Goal: Task Accomplishment & Management: Use online tool/utility

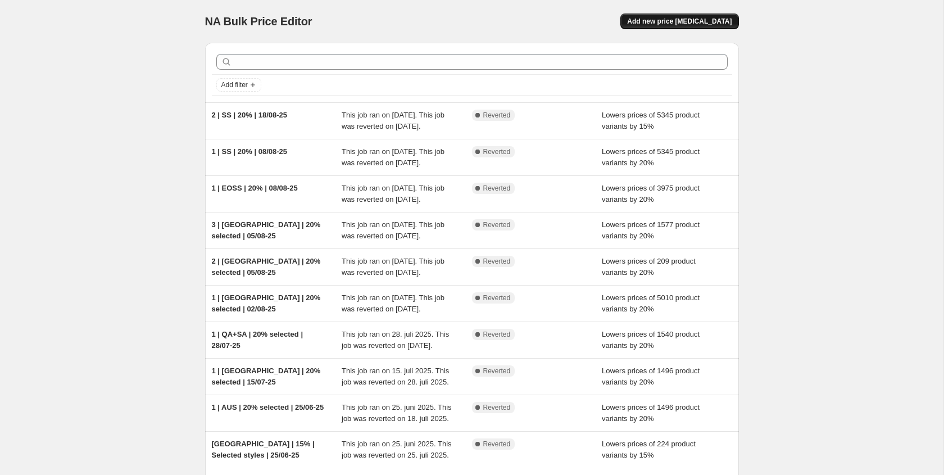
drag, startPoint x: 698, startPoint y: 12, endPoint x: 691, endPoint y: 15, distance: 7.3
click at [694, 15] on div "NA Bulk Price Editor. This page is ready NA Bulk Price Editor Add new price [ME…" at bounding box center [472, 21] width 534 height 43
click at [691, 15] on button "Add new price [MEDICAL_DATA]" at bounding box center [679, 21] width 118 height 16
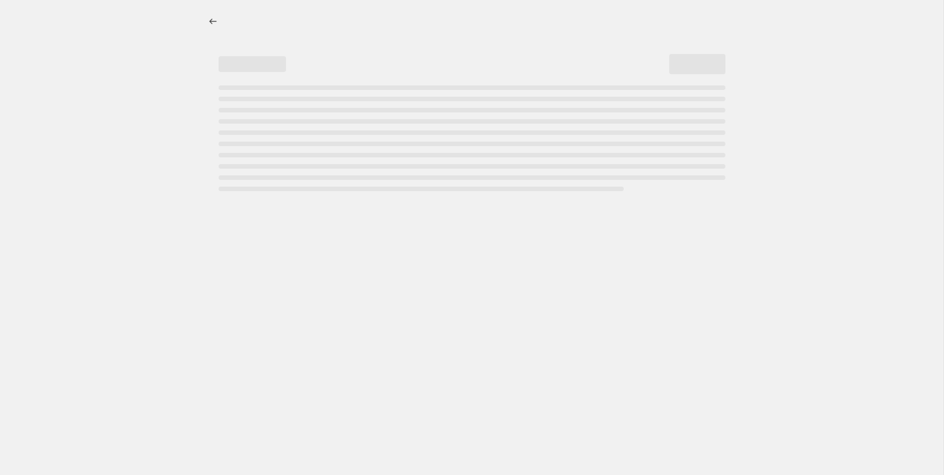
select select "percentage"
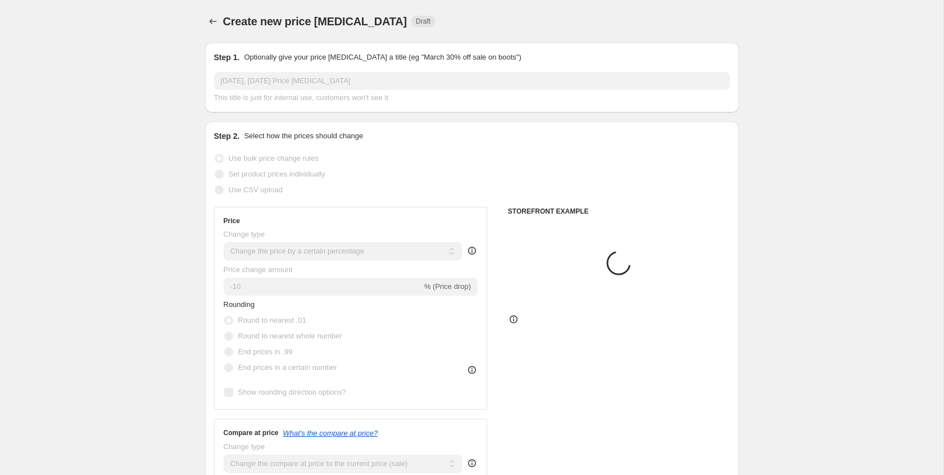
click at [256, 87] on input "28. aug. 2025, 10.01.43 Price change job" at bounding box center [472, 81] width 516 height 18
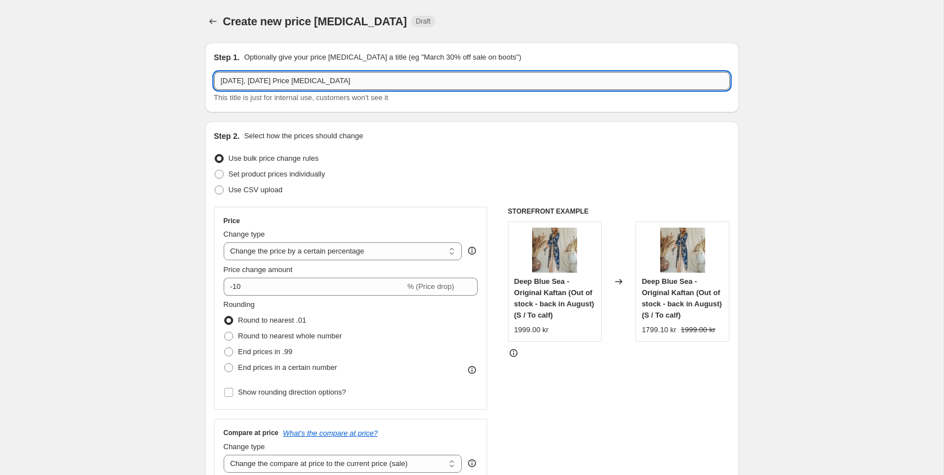
click at [256, 87] on input "28. aug. 2025, 10.01.43 Price change job" at bounding box center [472, 81] width 516 height 18
click at [231, 81] on input "1 - 20% off selected - GE" at bounding box center [472, 81] width 516 height 18
click at [338, 79] on input "1 - GE - 20% off selected - GE" at bounding box center [472, 81] width 516 height 18
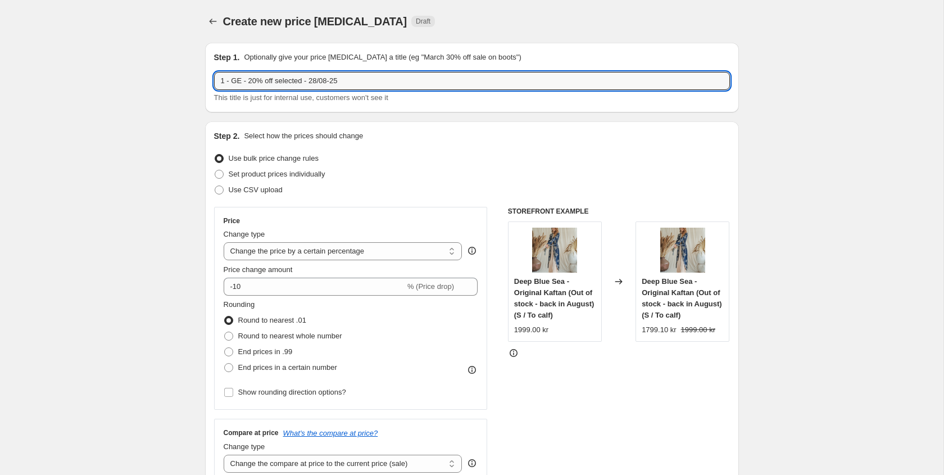
type input "1 - GE - 20% off selected - 28/08-25"
drag, startPoint x: 132, startPoint y: 187, endPoint x: 203, endPoint y: 229, distance: 82.7
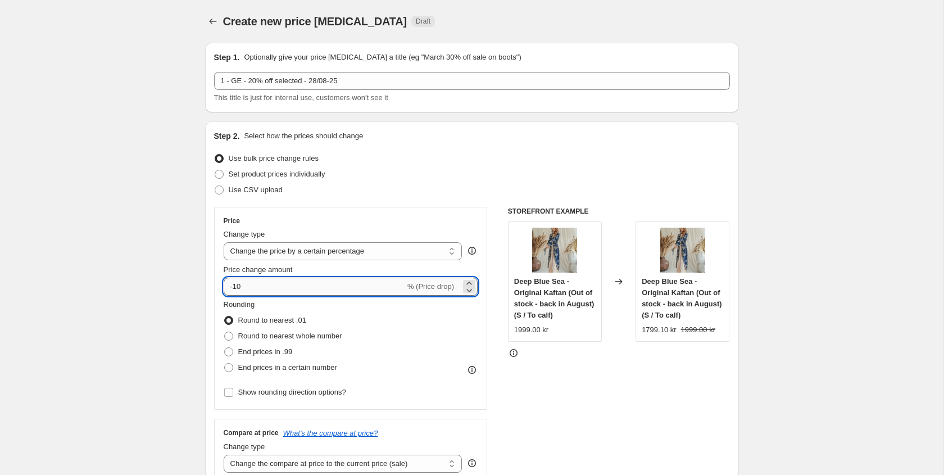
click at [243, 288] on input "-10" at bounding box center [315, 287] width 182 height 18
type input "-1"
type input "-20"
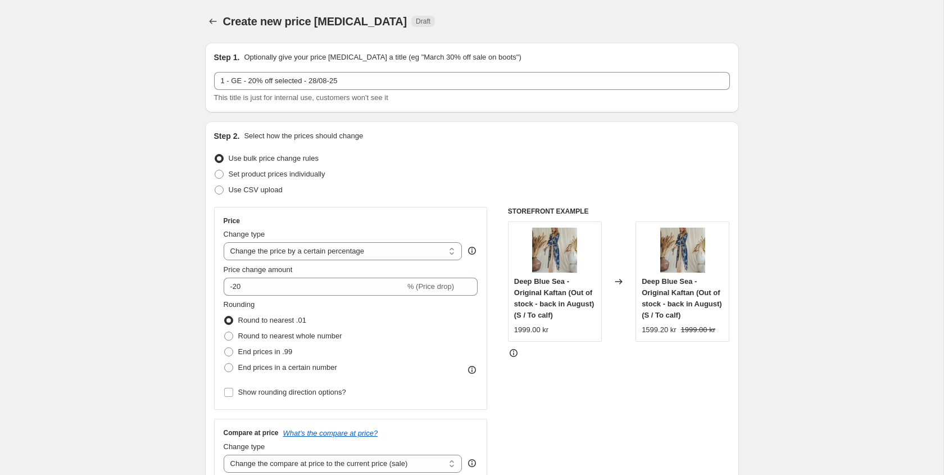
click at [224, 334] on span at bounding box center [228, 336] width 9 height 9
click at [224, 332] on input "Round to nearest whole number" at bounding box center [224, 332] width 1 height 1
radio input "true"
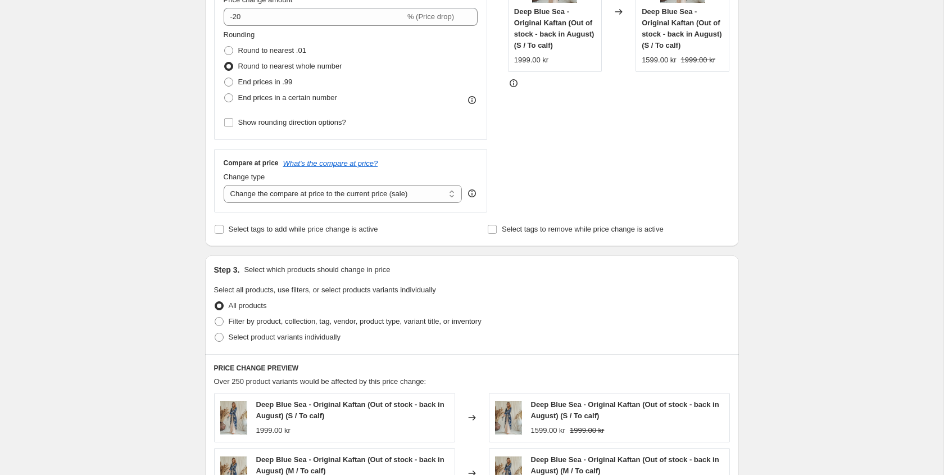
scroll to position [296, 0]
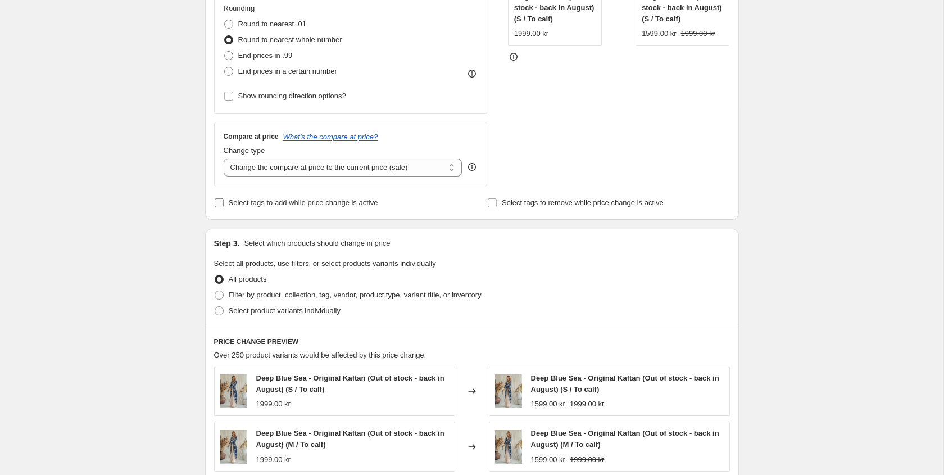
click at [295, 202] on span "Select tags to add while price change is active" at bounding box center [304, 202] width 150 height 8
click at [224, 202] on input "Select tags to add while price change is active" at bounding box center [219, 202] width 9 height 9
checkbox input "true"
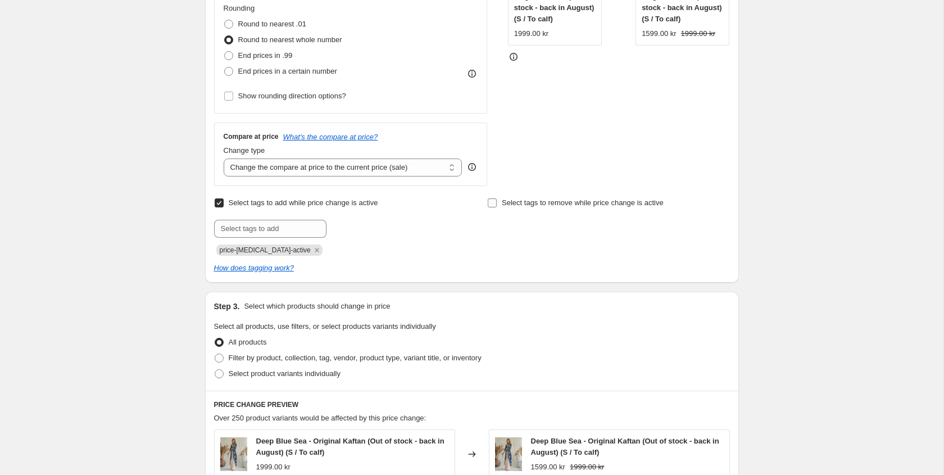
click at [526, 200] on span "Select tags to remove while price change is active" at bounding box center [583, 202] width 162 height 8
click at [497, 200] on input "Select tags to remove while price change is active" at bounding box center [492, 202] width 9 height 9
checkbox input "true"
click at [511, 226] on input "text" at bounding box center [543, 229] width 112 height 18
type input "NP"
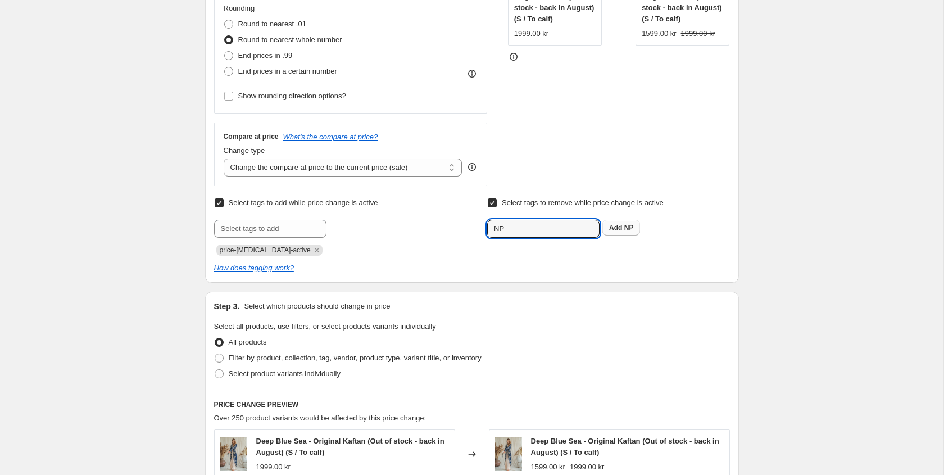
click at [624, 230] on span "Add NP" at bounding box center [621, 227] width 24 height 9
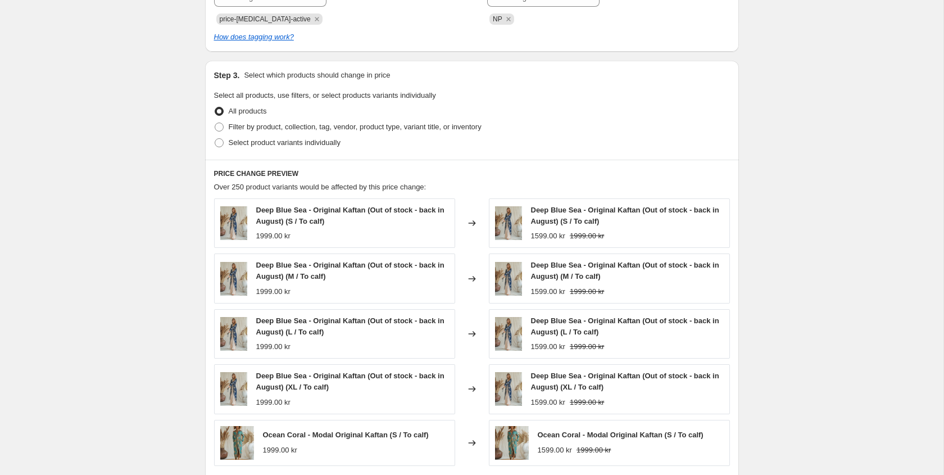
scroll to position [347, 0]
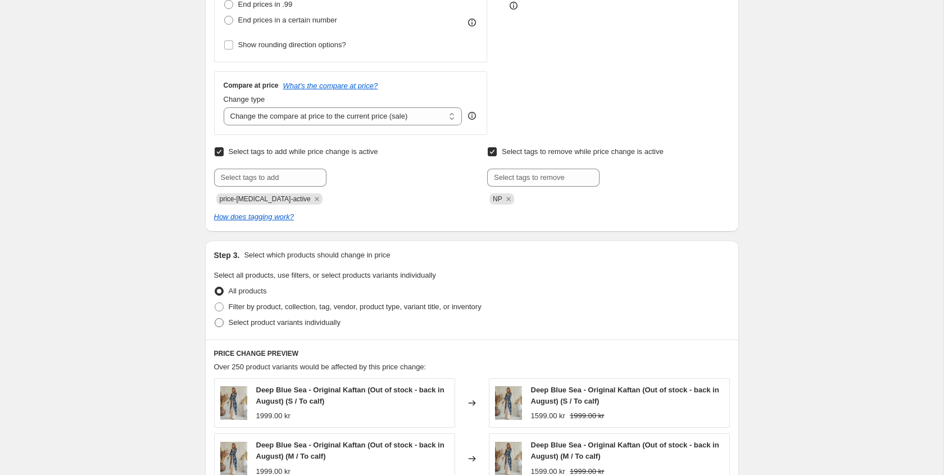
click at [222, 324] on span at bounding box center [219, 322] width 9 height 9
click at [215, 319] on input "Select product variants individually" at bounding box center [215, 318] width 1 height 1
radio input "true"
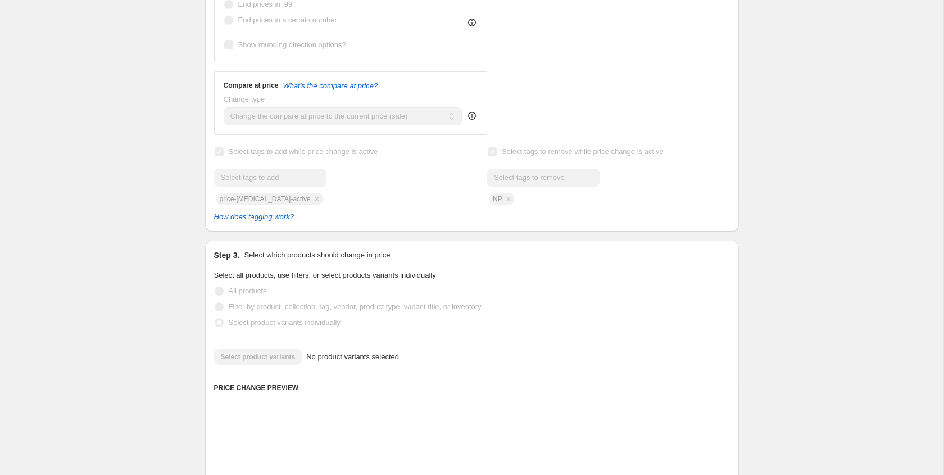
click at [220, 305] on span at bounding box center [219, 306] width 9 height 9
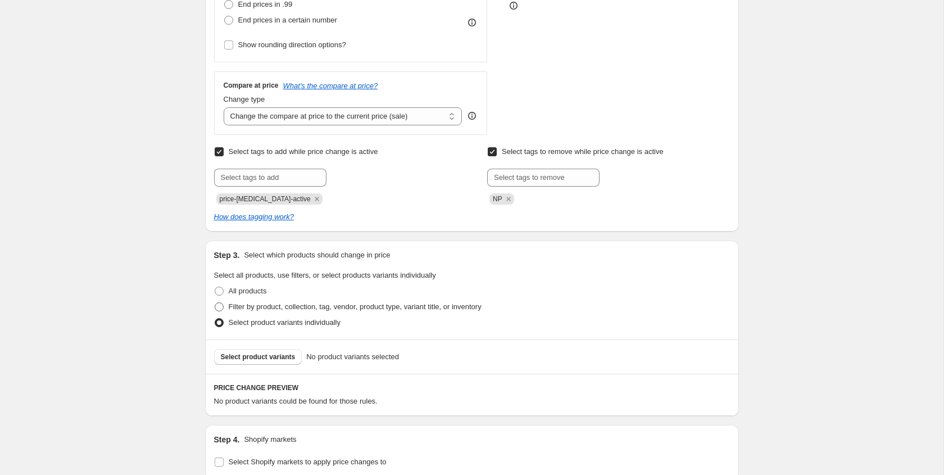
click at [220, 306] on span at bounding box center [219, 306] width 9 height 9
click at [215, 303] on input "Filter by product, collection, tag, vendor, product type, variant title, or inv…" at bounding box center [215, 302] width 1 height 1
radio input "true"
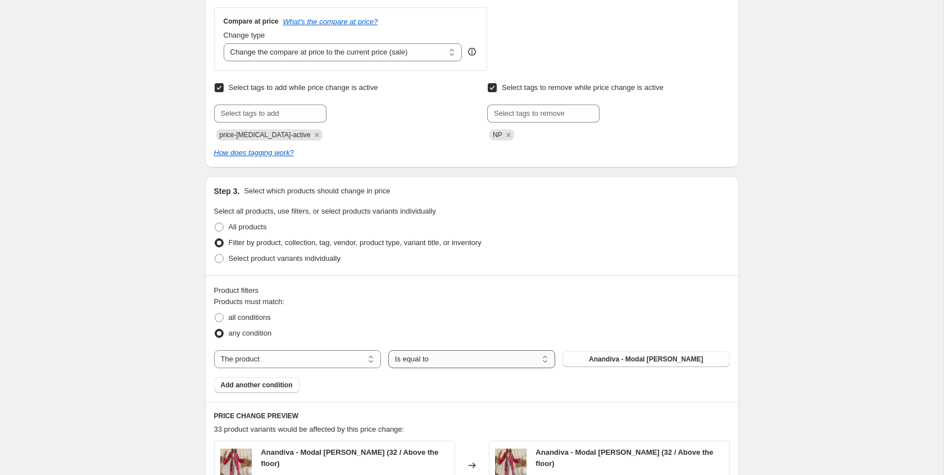
scroll to position [429, 0]
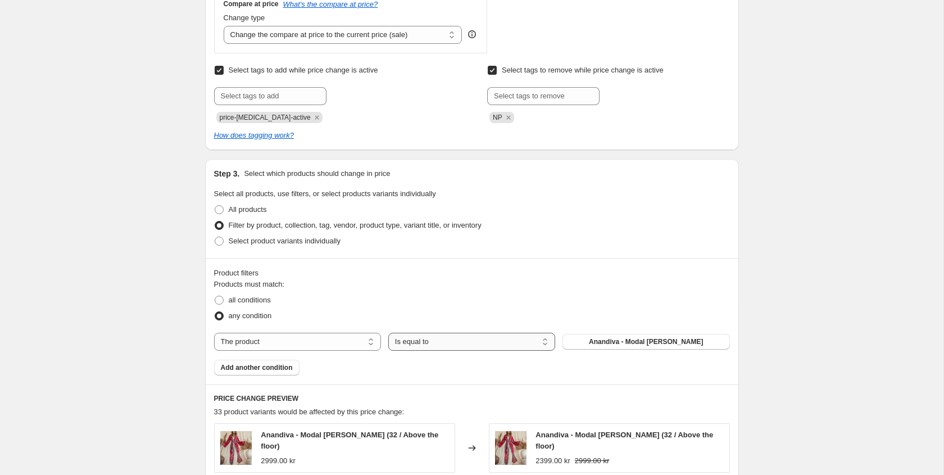
click at [453, 347] on select "Is equal to Is not equal to" at bounding box center [471, 342] width 167 height 18
click at [300, 343] on select "The product The product's collection The product's tag The product's vendor The…" at bounding box center [297, 342] width 167 height 18
select select "tag"
click at [636, 343] on span "_badge_100% cotton" at bounding box center [646, 341] width 67 height 9
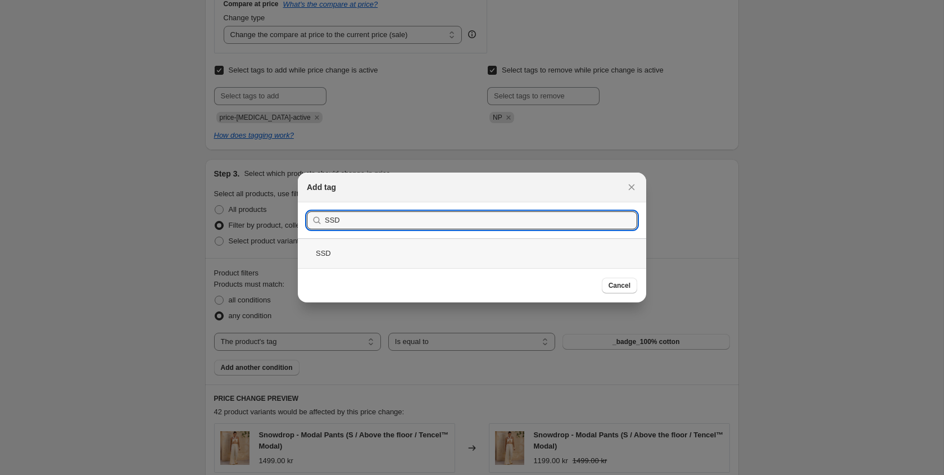
type input "SSD"
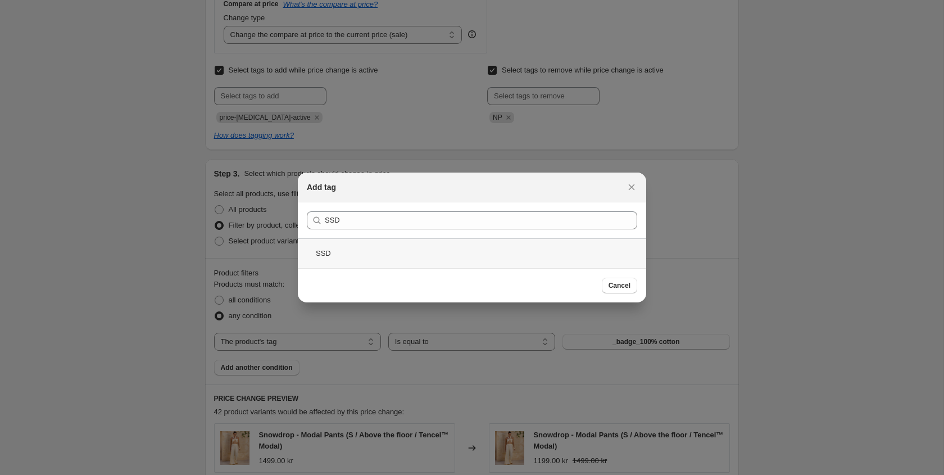
click at [323, 250] on div "SSD" at bounding box center [472, 253] width 348 height 30
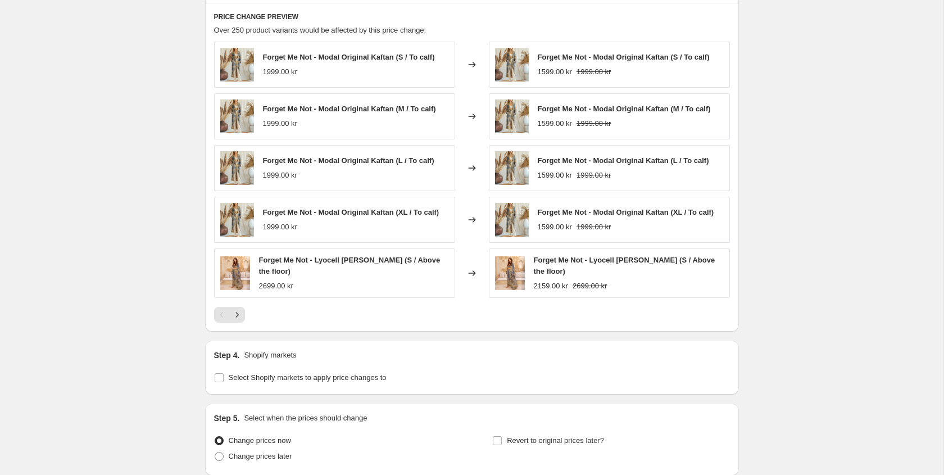
scroll to position [871, 0]
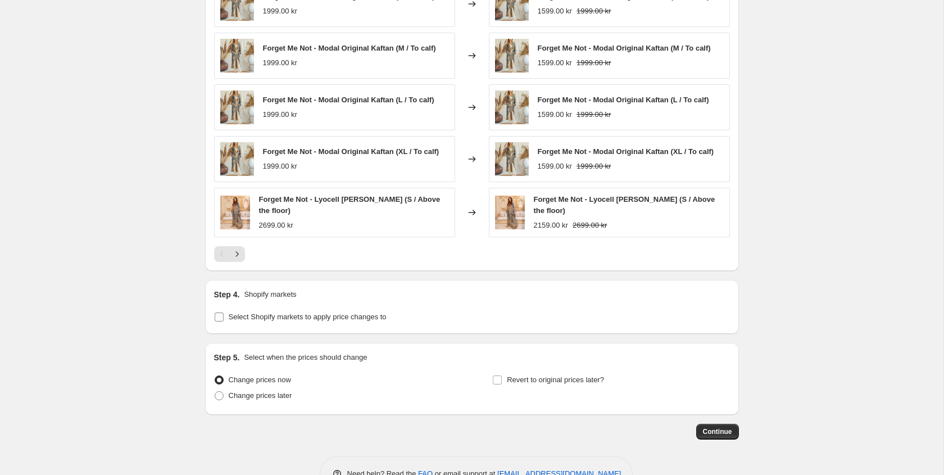
click at [343, 320] on span "Select Shopify markets to apply price changes to" at bounding box center [308, 316] width 158 height 8
click at [224, 320] on input "Select Shopify markets to apply price changes to" at bounding box center [219, 316] width 9 height 9
checkbox input "true"
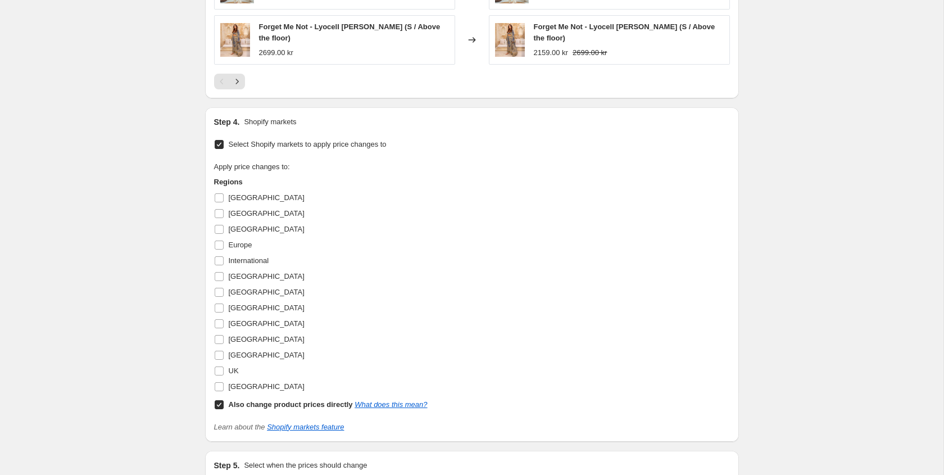
scroll to position [1045, 0]
click at [219, 407] on input "Also change product prices directly What does this mean?" at bounding box center [219, 403] width 9 height 9
checkbox input "false"
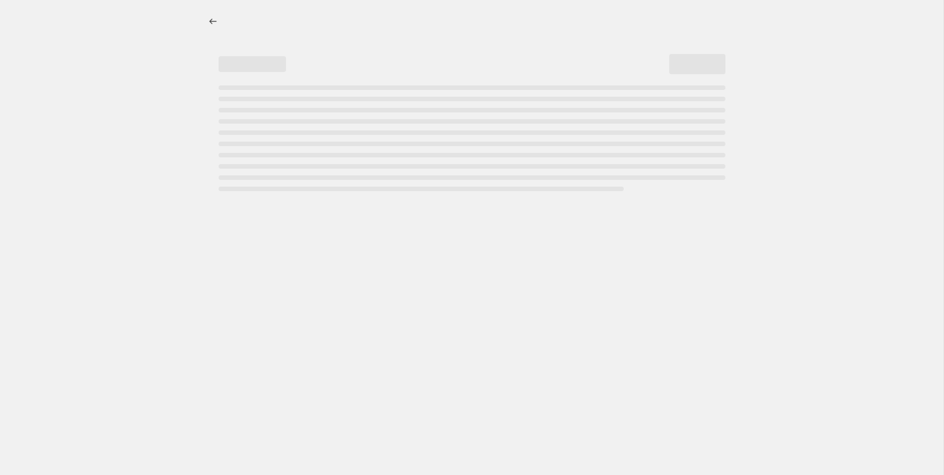
select select "percentage"
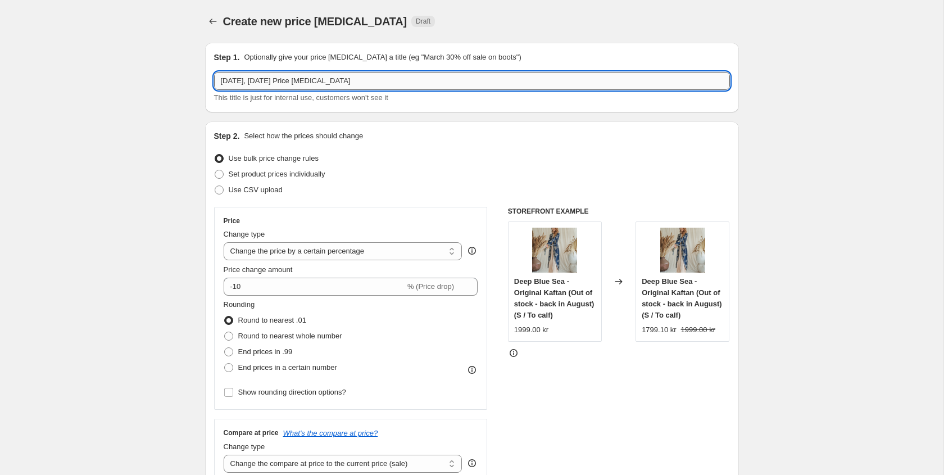
click at [282, 86] on input "[DATE], [DATE] Price [MEDICAL_DATA]" at bounding box center [472, 81] width 516 height 18
type input "1 - GE - 20% of selected - 28/08-25"
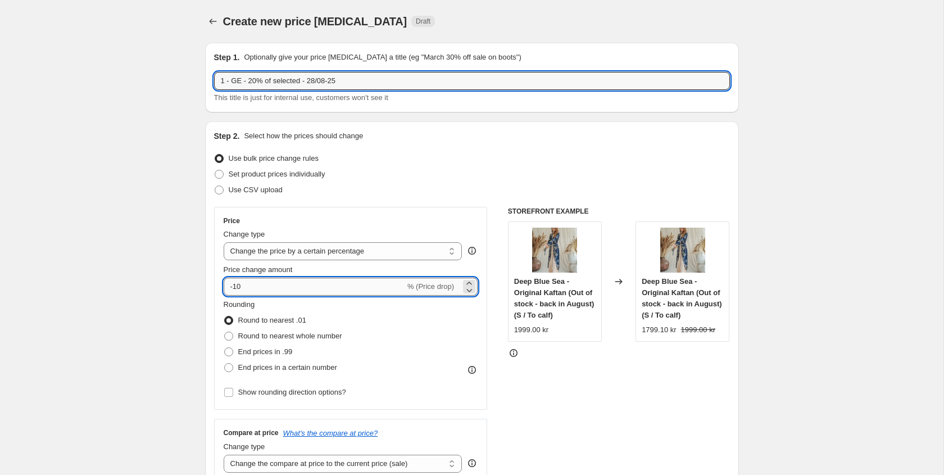
click at [259, 293] on input "-10" at bounding box center [315, 287] width 182 height 18
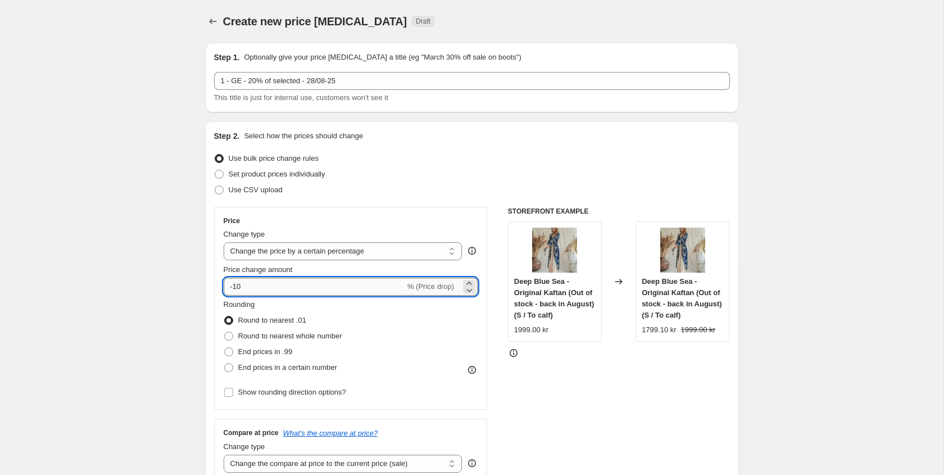
type input "-1"
type input "-20"
click at [234, 333] on label "Round to nearest whole number" at bounding box center [283, 336] width 119 height 16
click at [225, 332] on input "Round to nearest whole number" at bounding box center [224, 332] width 1 height 1
radio input "true"
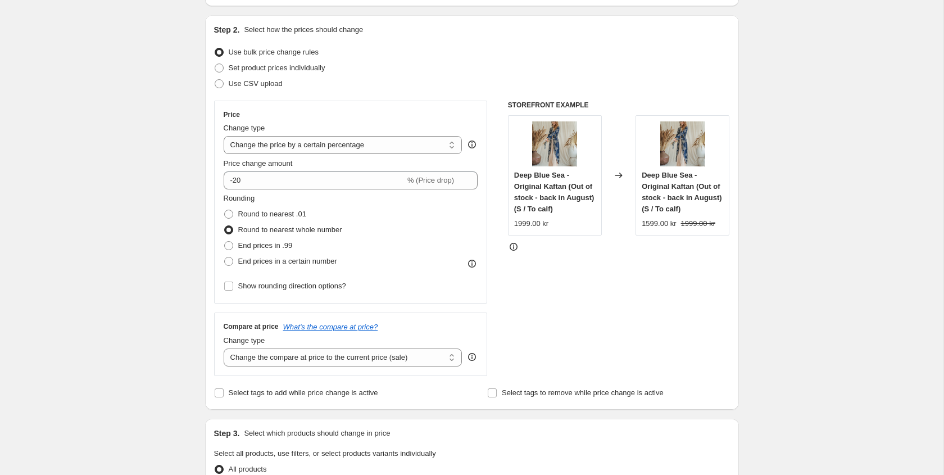
scroll to position [134, 0]
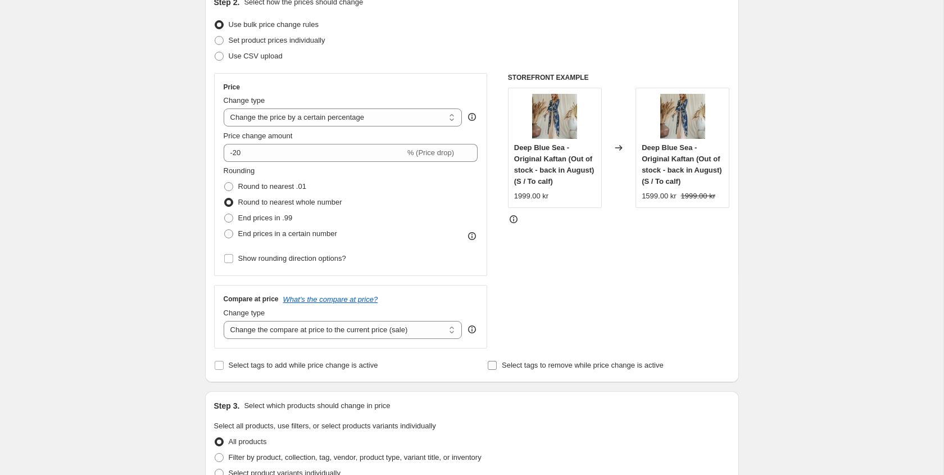
click at [498, 366] on label "Select tags to remove while price change is active" at bounding box center [575, 365] width 176 height 16
click at [497, 366] on input "Select tags to remove while price change is active" at bounding box center [492, 365] width 9 height 9
checkbox input "true"
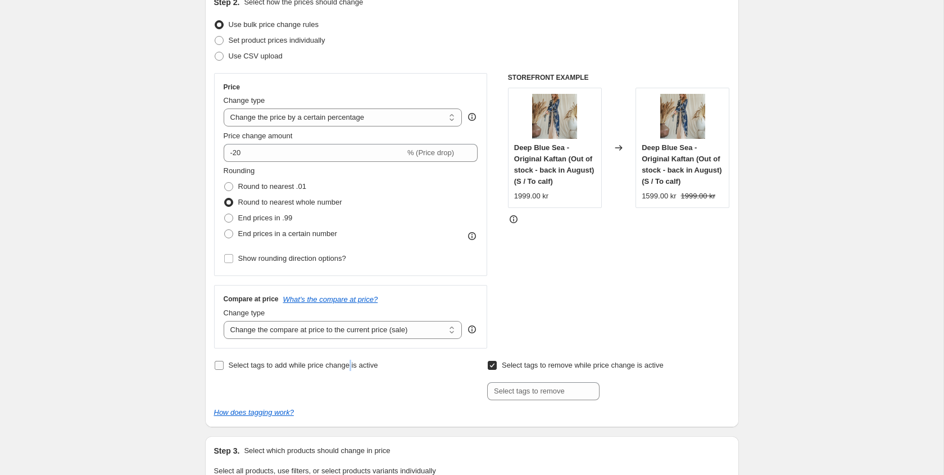
click at [357, 370] on span "Select tags to add while price change is active" at bounding box center [304, 365] width 150 height 11
click at [301, 363] on span "Select tags to add while price change is active" at bounding box center [304, 365] width 150 height 8
click at [224, 363] on input "Select tags to add while price change is active" at bounding box center [219, 365] width 9 height 9
checkbox input "true"
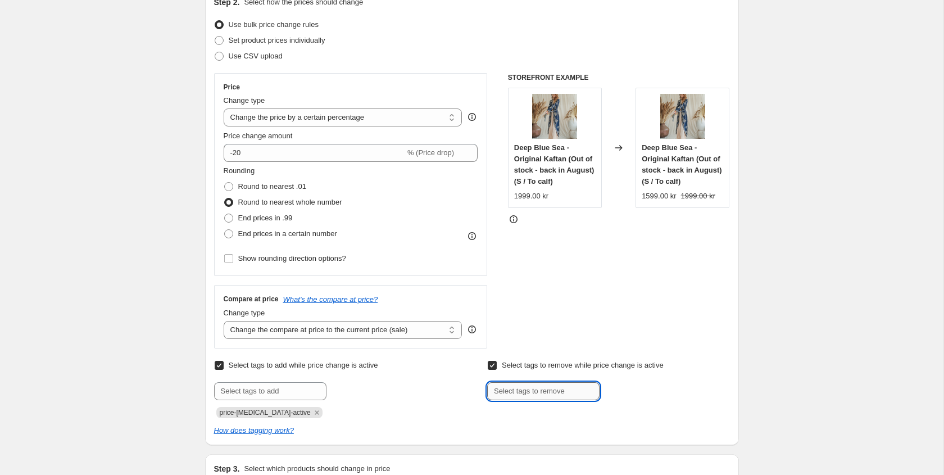
click at [531, 388] on input "text" at bounding box center [543, 391] width 112 height 18
type input "NP"
click at [639, 389] on button "Add NP" at bounding box center [622, 390] width 38 height 16
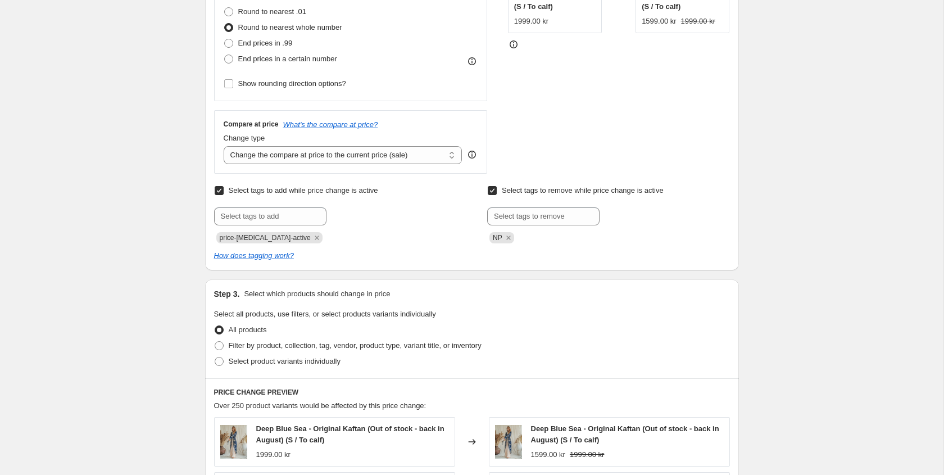
scroll to position [372, 0]
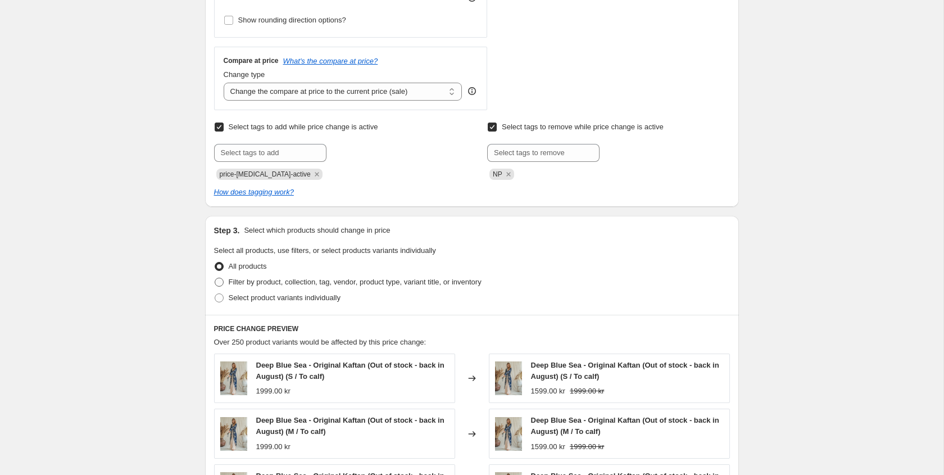
click at [265, 278] on span "Filter by product, collection, tag, vendor, product type, variant title, or inv…" at bounding box center [355, 282] width 253 height 8
click at [215, 278] on input "Filter by product, collection, tag, vendor, product type, variant title, or inv…" at bounding box center [215, 278] width 1 height 1
radio input "true"
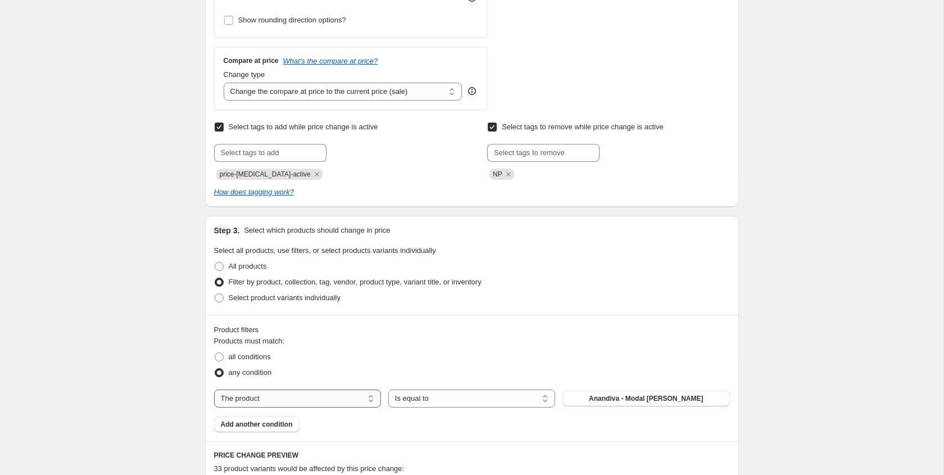
click at [329, 390] on select "The product The product's collection The product's tag The product's vendor The…" at bounding box center [297, 398] width 167 height 18
select select "tag"
click at [623, 393] on button "_badge_100% cotton" at bounding box center [646, 399] width 167 height 16
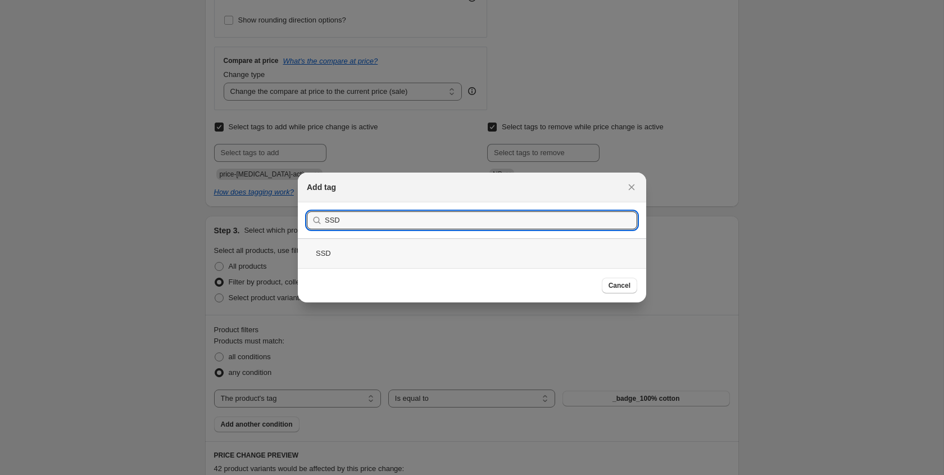
type input "SSD"
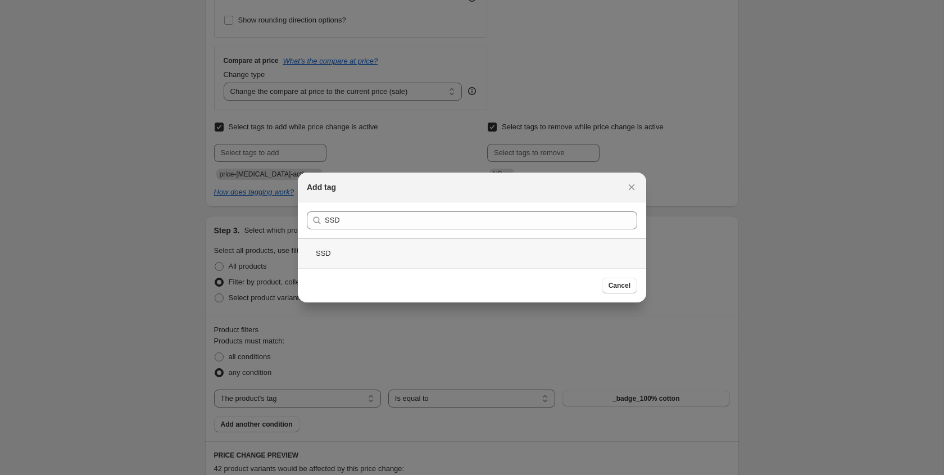
click at [329, 250] on div "SSD" at bounding box center [472, 253] width 348 height 30
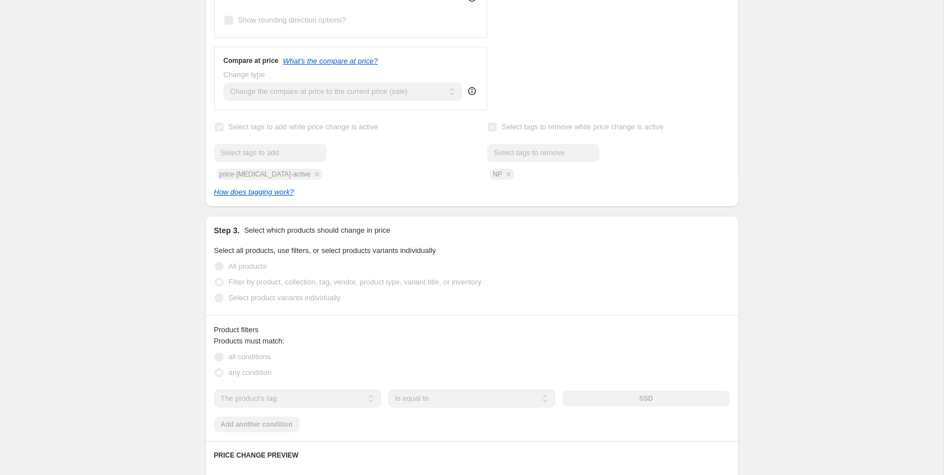
scroll to position [901, 0]
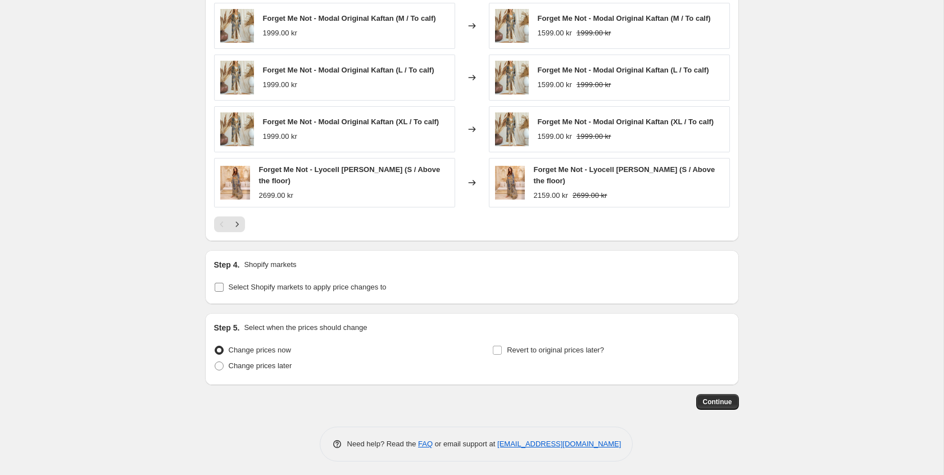
click at [240, 291] on span "Select Shopify markets to apply price changes to" at bounding box center [308, 287] width 158 height 8
click at [224, 291] on input "Select Shopify markets to apply price changes to" at bounding box center [219, 287] width 9 height 9
checkbox input "true"
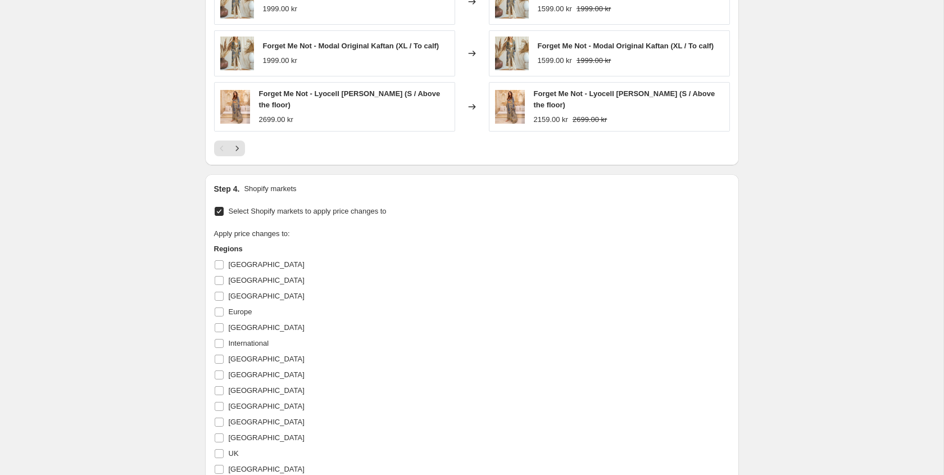
scroll to position [985, 0]
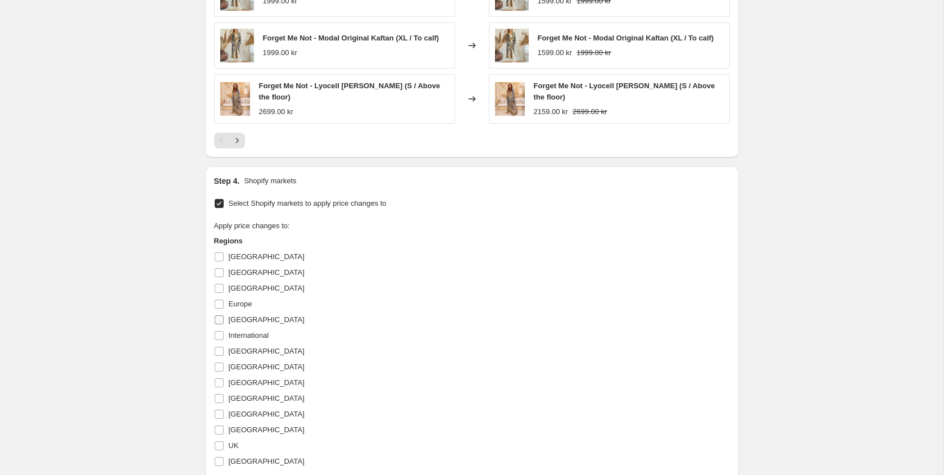
click at [221, 315] on input "[GEOGRAPHIC_DATA]" at bounding box center [219, 319] width 9 height 9
checkbox input "true"
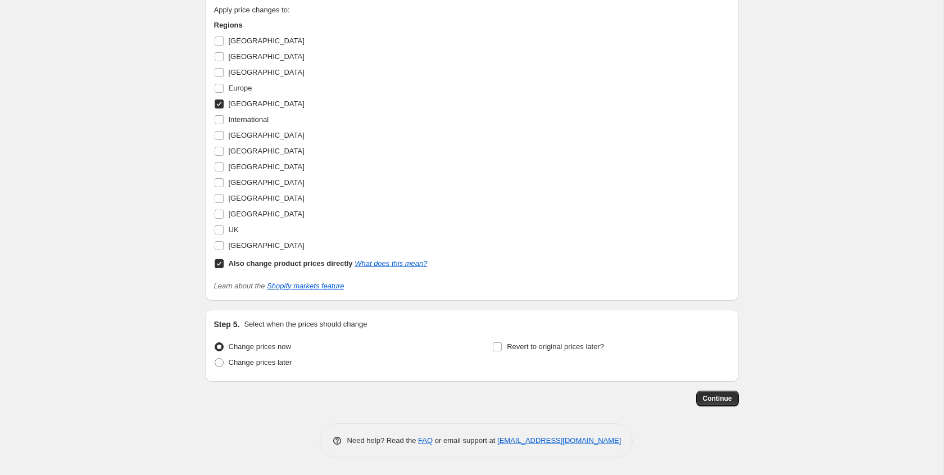
click at [218, 269] on label "Also change product prices directly What does this mean?" at bounding box center [321, 264] width 214 height 16
click at [218, 268] on input "Also change product prices directly What does this mean?" at bounding box center [219, 263] width 9 height 9
checkbox input "false"
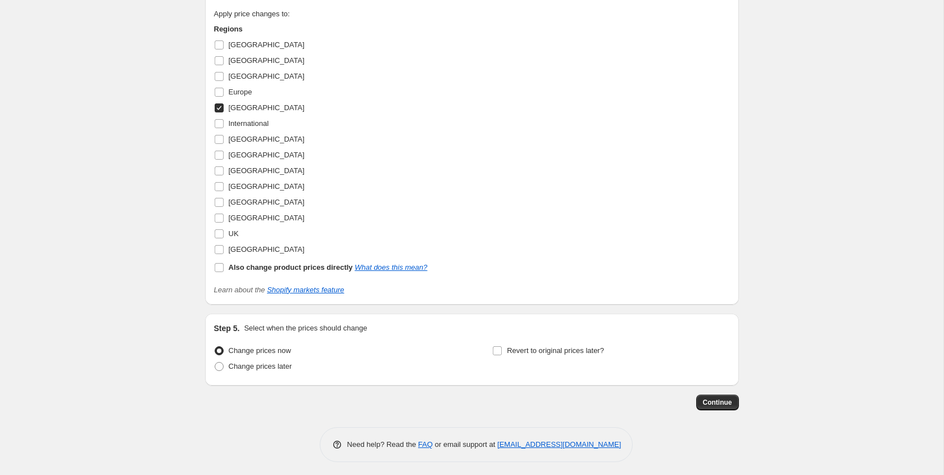
scroll to position [1201, 0]
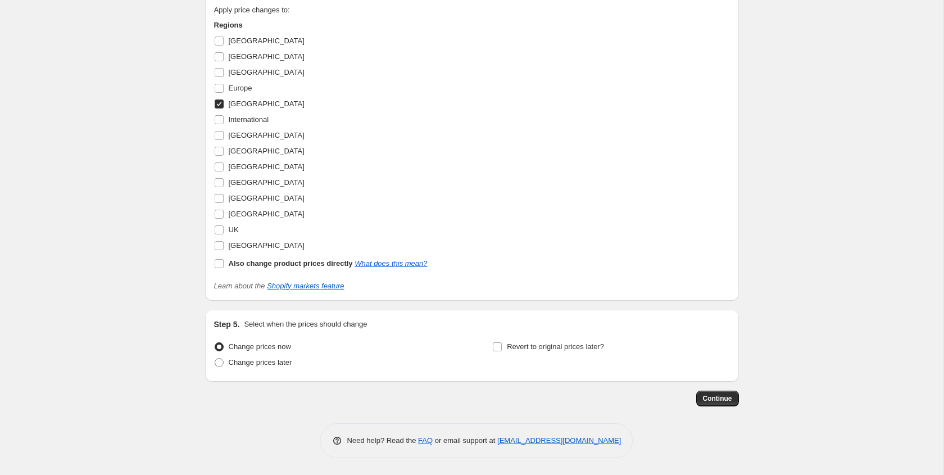
click at [720, 399] on span "Continue" at bounding box center [717, 398] width 29 height 9
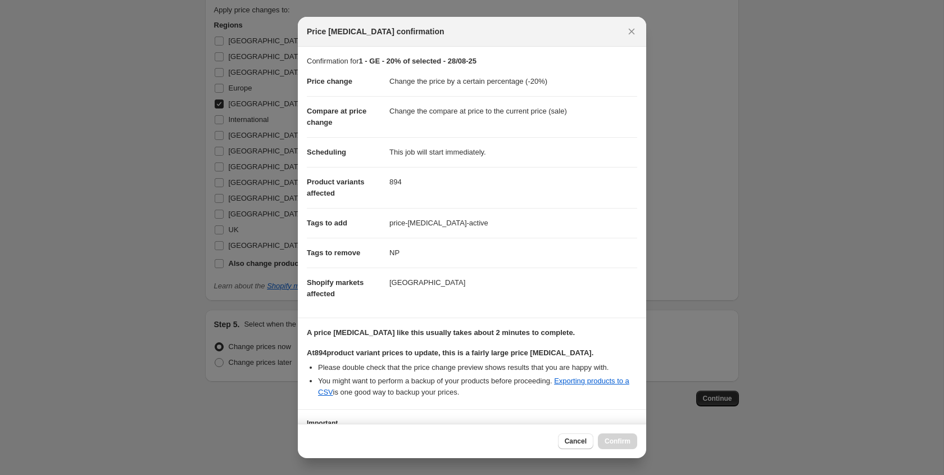
scroll to position [92, 0]
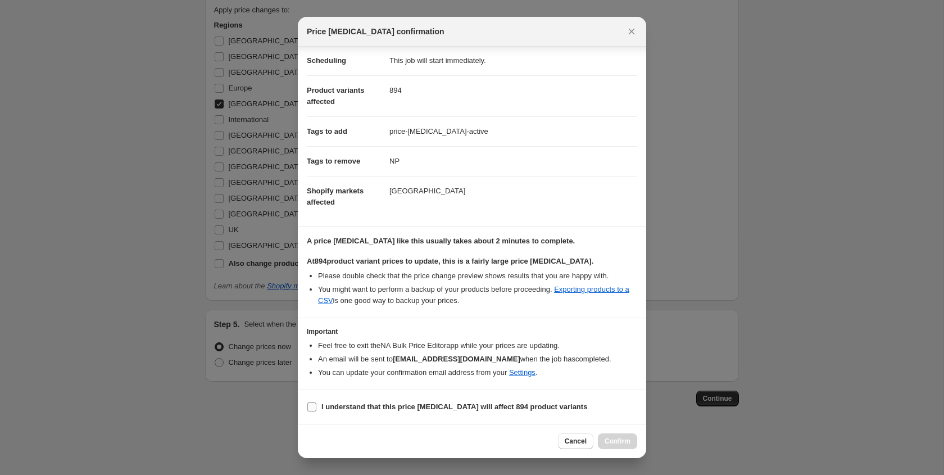
click at [459, 403] on b "I understand that this price [MEDICAL_DATA] will affect 894 product variants" at bounding box center [454, 406] width 266 height 8
click at [316, 403] on input "I understand that this price [MEDICAL_DATA] will affect 894 product variants" at bounding box center [311, 406] width 9 height 9
checkbox input "true"
click at [611, 446] on button "Confirm" at bounding box center [617, 441] width 39 height 16
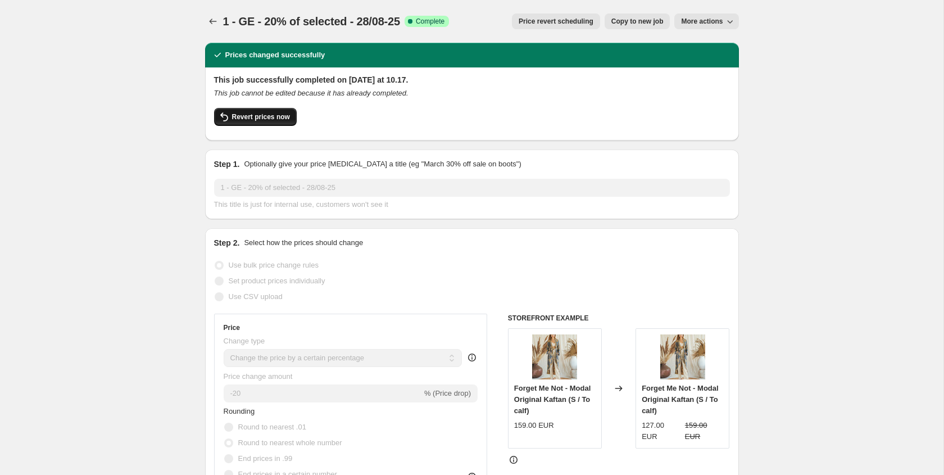
click at [256, 123] on button "Revert prices now" at bounding box center [255, 117] width 83 height 18
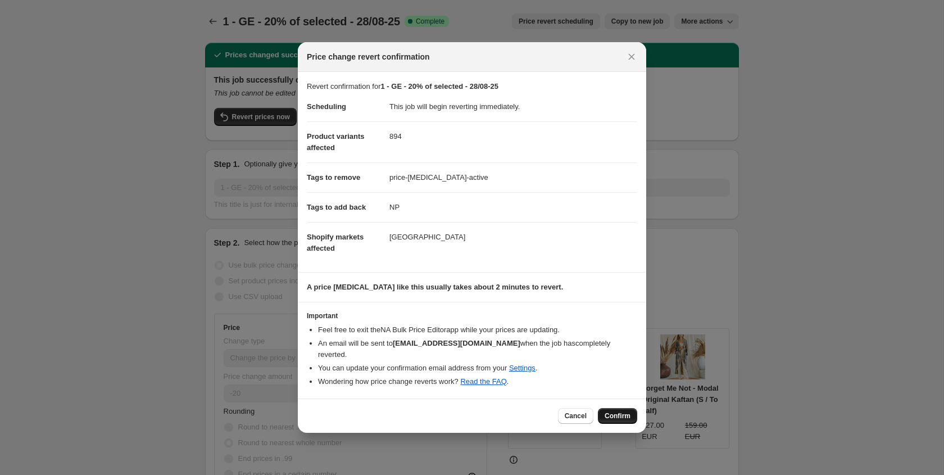
click at [624, 413] on span "Confirm" at bounding box center [618, 415] width 26 height 9
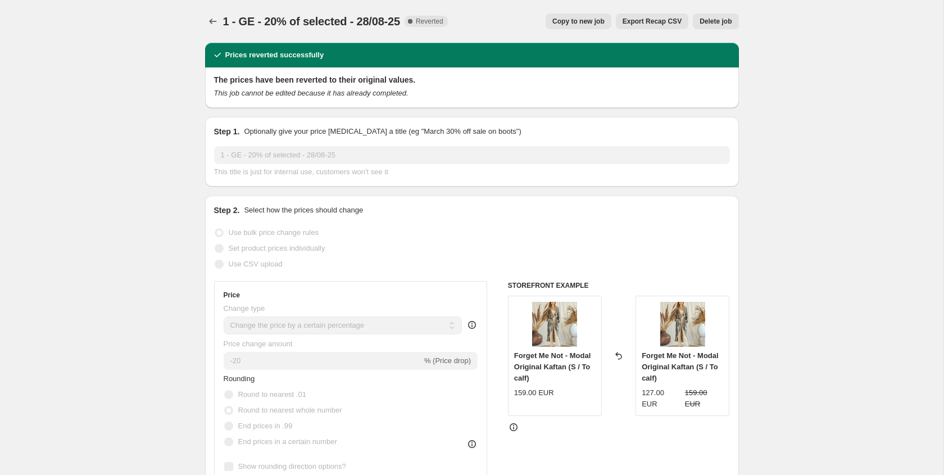
click at [559, 21] on span "Copy to new job" at bounding box center [578, 21] width 52 height 9
select select "percentage"
select select "tag"
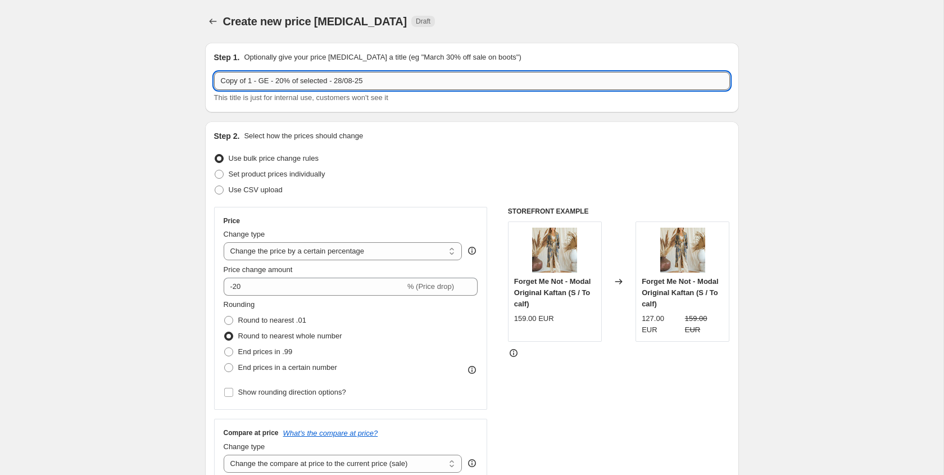
click at [256, 84] on input "Copy of 1 - GE - 20% of selected - 28/08-25" at bounding box center [472, 81] width 516 height 18
click at [253, 84] on input "Copy of 1 - GE - 20% of selected - 28/08-25" at bounding box center [472, 81] width 516 height 18
drag, startPoint x: 250, startPoint y: 84, endPoint x: 169, endPoint y: 83, distance: 81.0
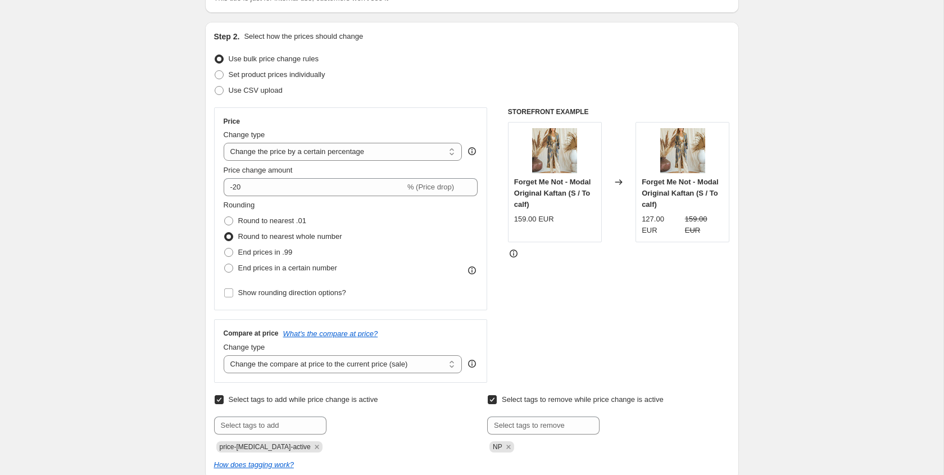
scroll to position [166, 0]
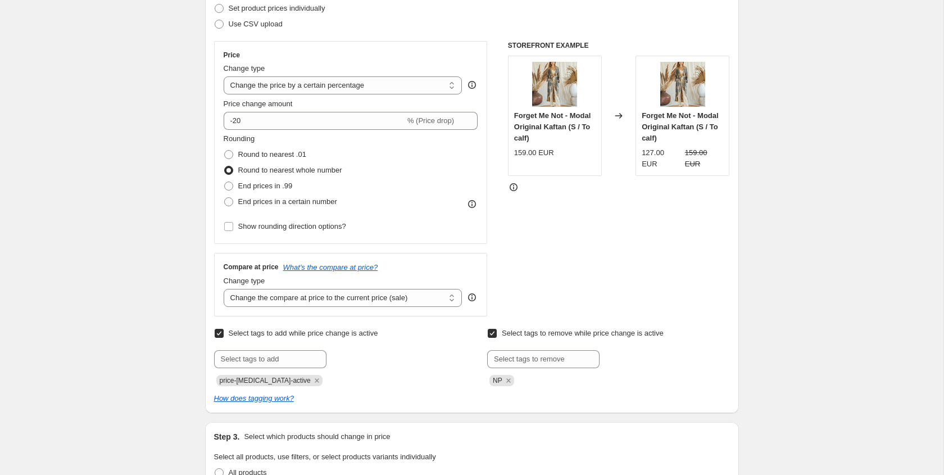
type input "2 - GE - 20% of selected - 28/08-25"
click at [495, 332] on input "Select tags to remove while price change is active" at bounding box center [492, 333] width 9 height 9
checkbox input "false"
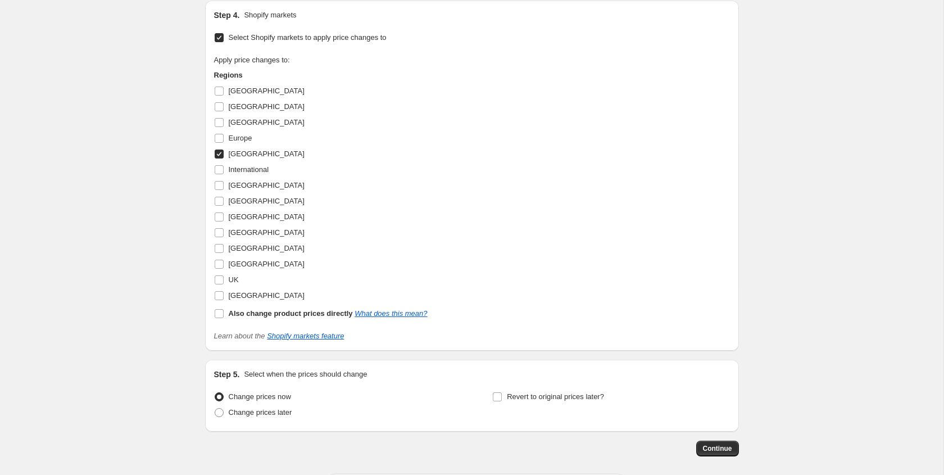
scroll to position [1201, 0]
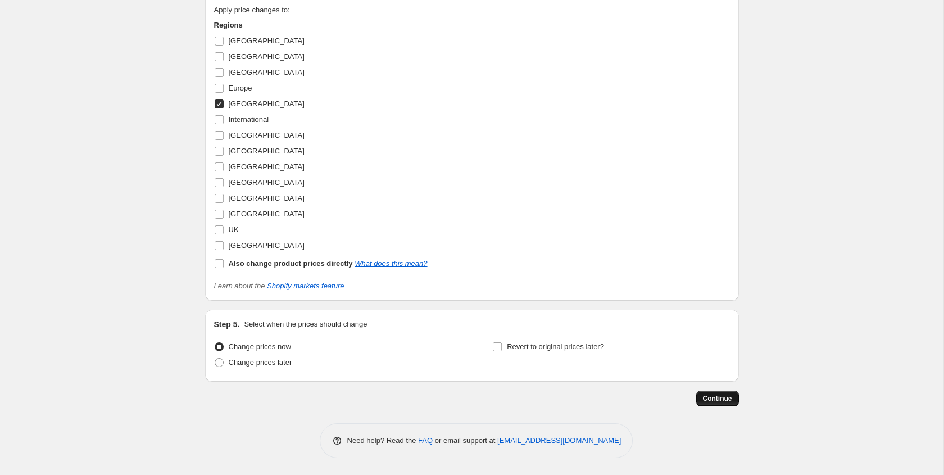
click at [708, 398] on span "Continue" at bounding box center [717, 398] width 29 height 9
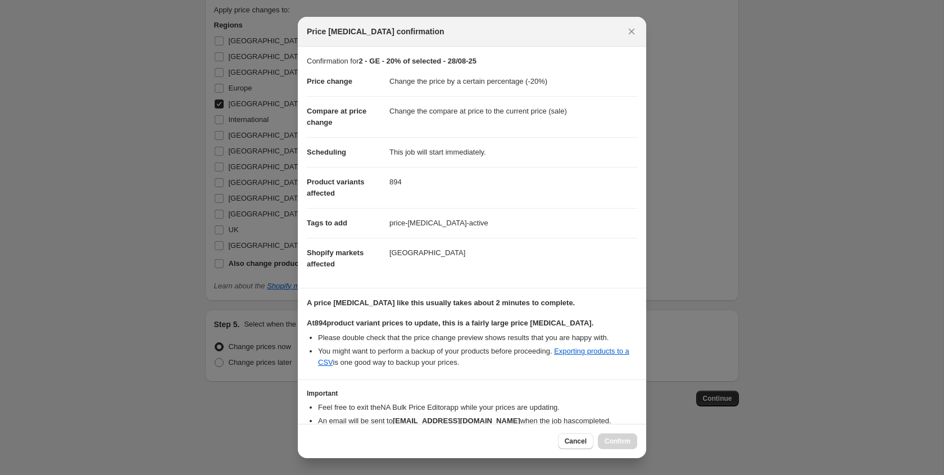
scroll to position [62, 0]
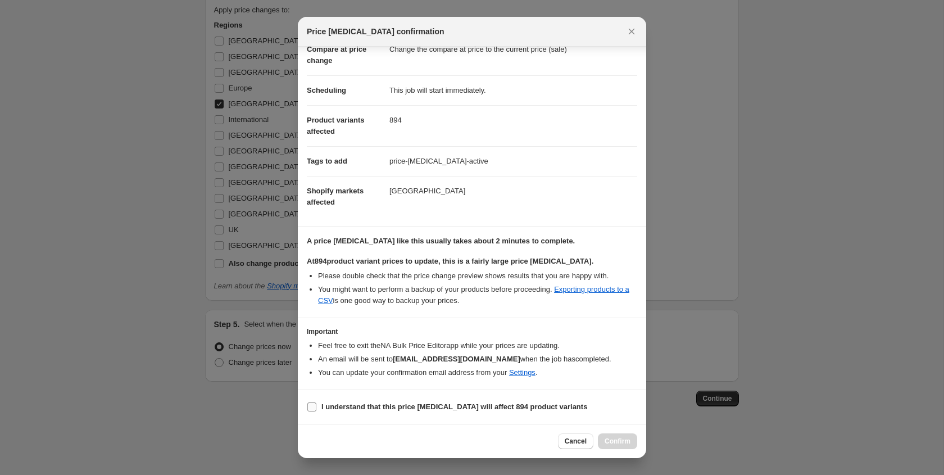
click at [419, 404] on b "I understand that this price [MEDICAL_DATA] will affect 894 product variants" at bounding box center [454, 406] width 266 height 8
click at [316, 404] on input "I understand that this price [MEDICAL_DATA] will affect 894 product variants" at bounding box center [311, 406] width 9 height 9
checkbox input "true"
click at [606, 434] on button "Confirm" at bounding box center [617, 441] width 39 height 16
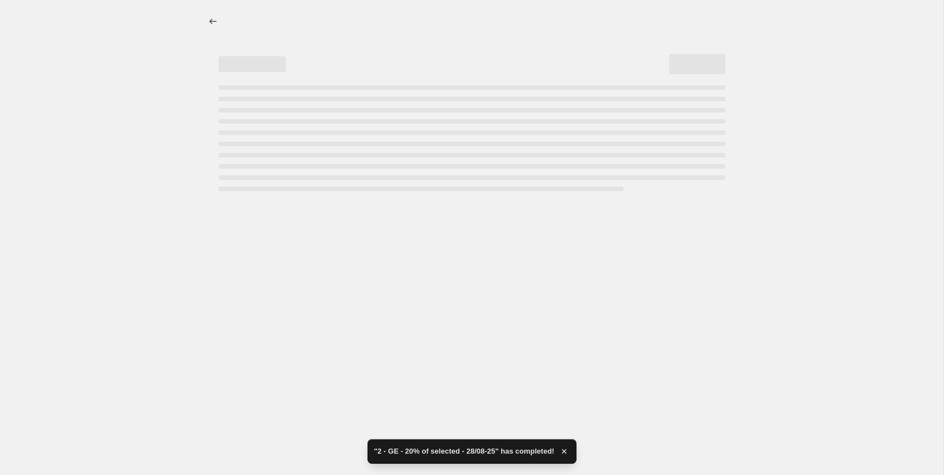
select select "percentage"
select select "tag"
